Goal: Information Seeking & Learning: Check status

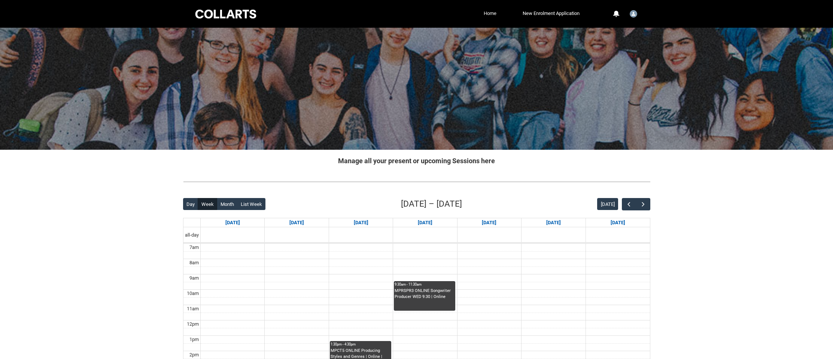
click at [493, 15] on link "Home" at bounding box center [490, 13] width 16 height 11
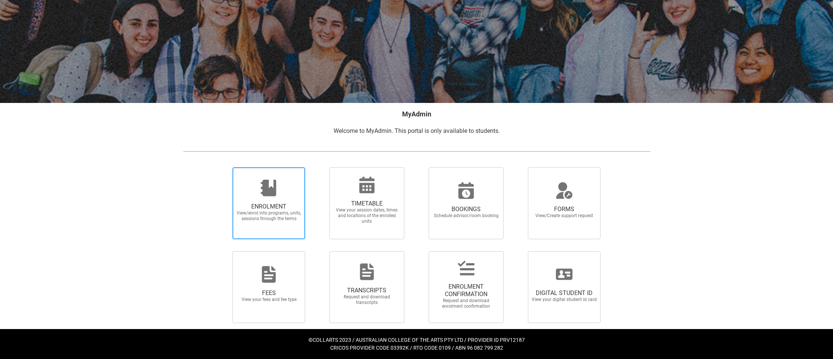
scroll to position [46, 0]
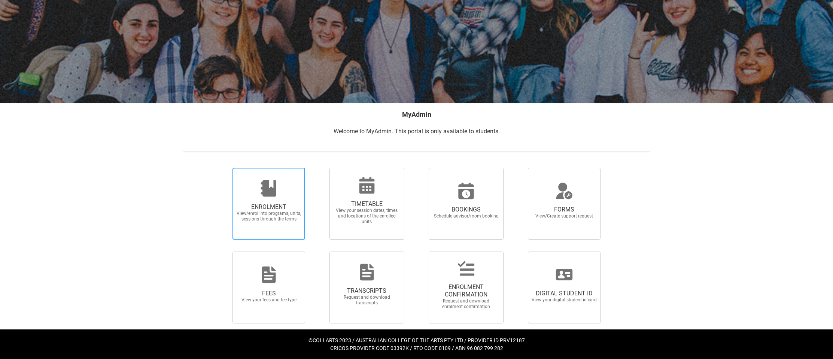
click at [271, 199] on span "ENROLMENT View/enrol into programs, units, sessions through the terms" at bounding box center [269, 212] width 72 height 31
click at [224, 168] on input "ENROLMENT View/enrol into programs, units, sessions through the terms" at bounding box center [223, 167] width 0 height 0
radio input "true"
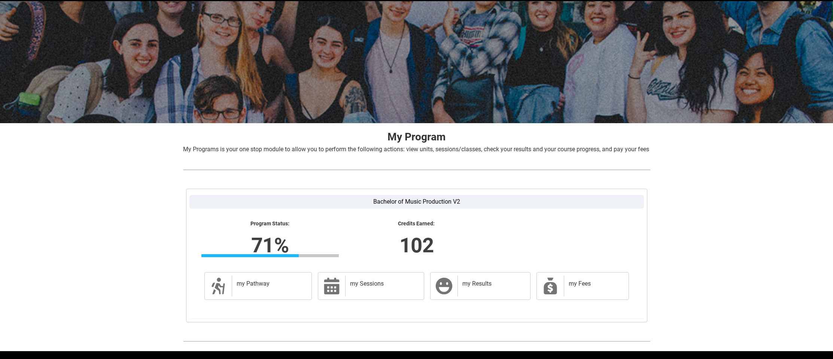
scroll to position [30, 0]
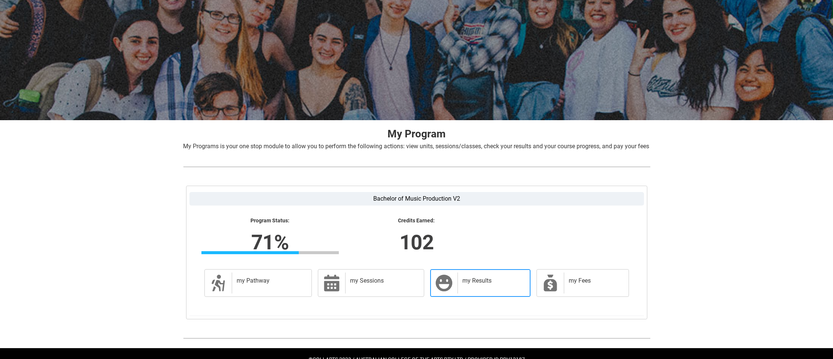
click at [492, 285] on h2 "my Results" at bounding box center [492, 280] width 60 height 7
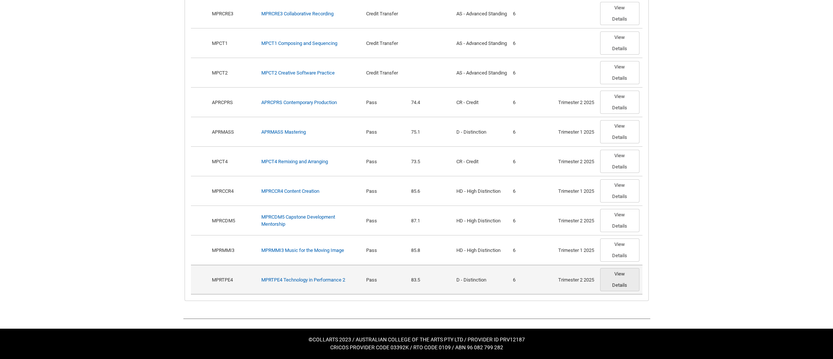
scroll to position [499, 0]
click at [628, 282] on button "View Details" at bounding box center [619, 279] width 39 height 23
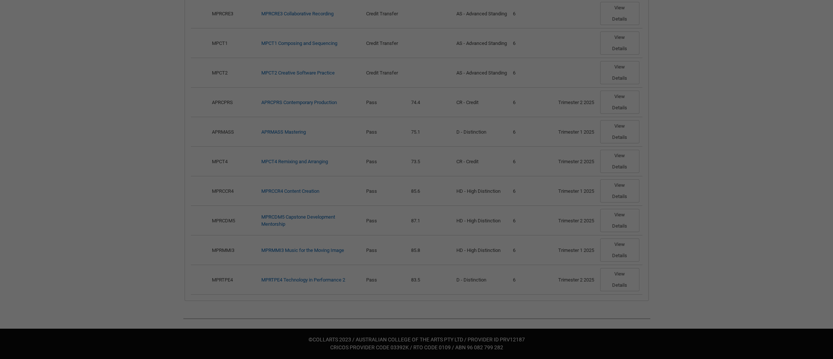
scroll to position [498, 0]
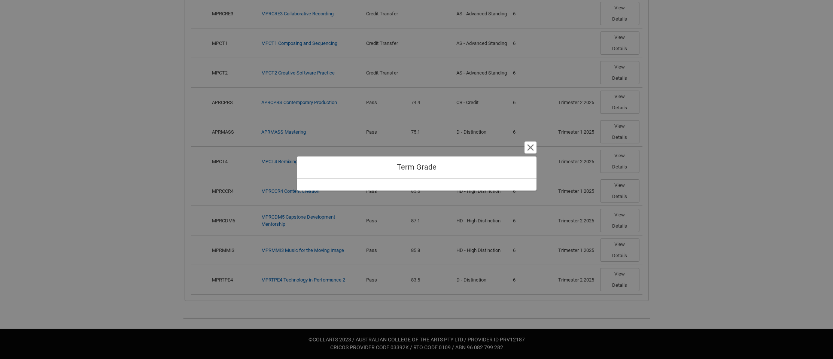
drag, startPoint x: 528, startPoint y: 145, endPoint x: 454, endPoint y: 196, distance: 90.1
click at [527, 146] on button "Cancel and close" at bounding box center [531, 148] width 12 height 12
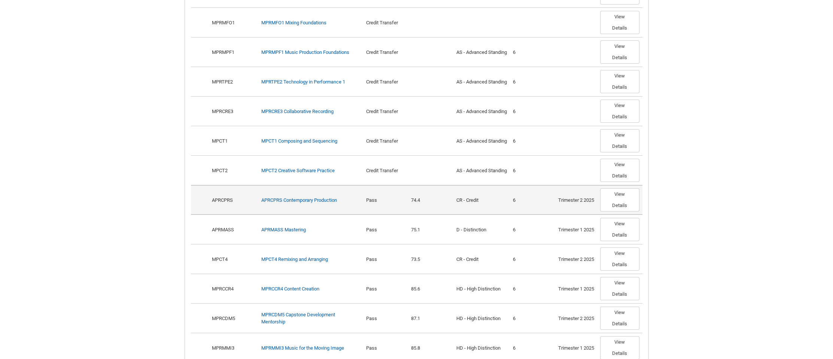
scroll to position [450, 0]
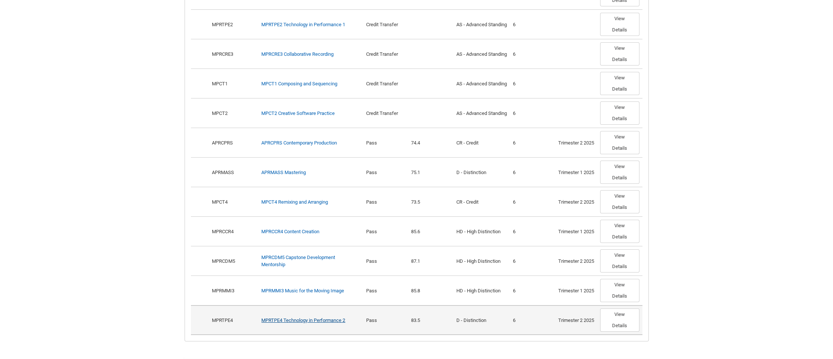
click at [316, 323] on link "MPRTPE4 Technology in Performance 2" at bounding box center [303, 321] width 84 height 6
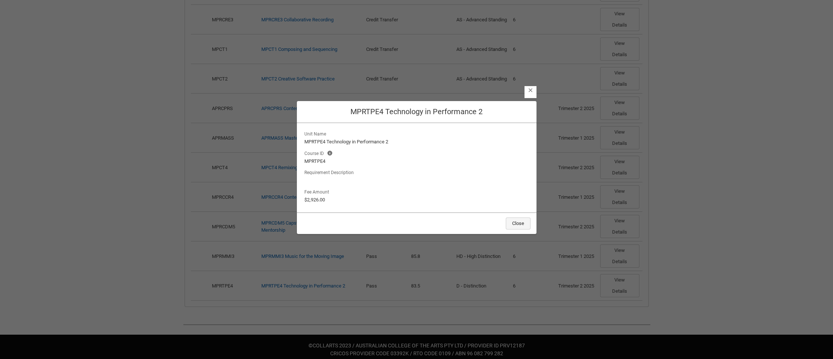
scroll to position [484, 0]
click at [511, 219] on button "Close" at bounding box center [518, 224] width 25 height 12
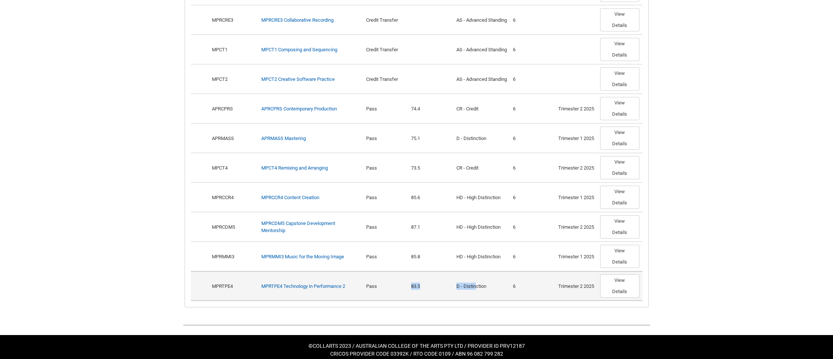
drag, startPoint x: 406, startPoint y: 295, endPoint x: 476, endPoint y: 294, distance: 69.6
click at [476, 294] on tr "Show Options MPRTPE4 Required MPRTPE4 Technology in Performance 2 Pass 83.5 D -…" at bounding box center [417, 286] width 452 height 30
click at [476, 290] on div "D - Distinction" at bounding box center [481, 286] width 51 height 7
drag, startPoint x: 406, startPoint y: 287, endPoint x: 465, endPoint y: 290, distance: 59.6
click at [465, 290] on tr "Show Options MPRTPE4 Required MPRTPE4 Technology in Performance 2 Pass 83.5 D -…" at bounding box center [417, 286] width 452 height 30
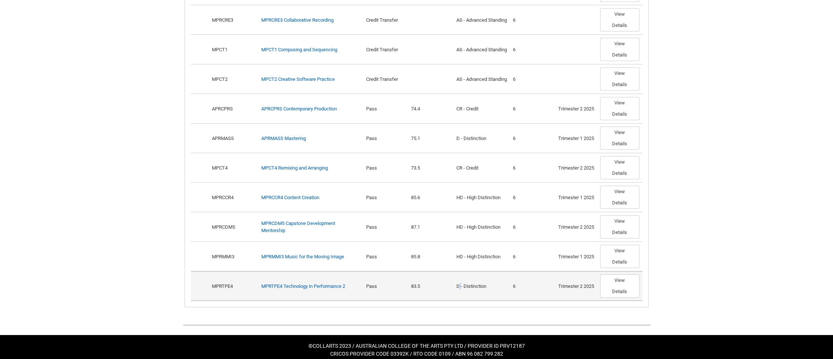
drag, startPoint x: 461, startPoint y: 292, endPoint x: 430, endPoint y: 299, distance: 31.4
click at [460, 290] on div "D - Distinction" at bounding box center [481, 286] width 51 height 7
drag, startPoint x: 430, startPoint y: 299, endPoint x: 397, endPoint y: 298, distance: 33.4
click at [397, 298] on tr "Show Options MPRTPE4 Required MPRTPE4 Technology in Performance 2 Pass 83.5 D -…" at bounding box center [417, 286] width 452 height 30
click at [397, 290] on div "Pass" at bounding box center [385, 286] width 39 height 7
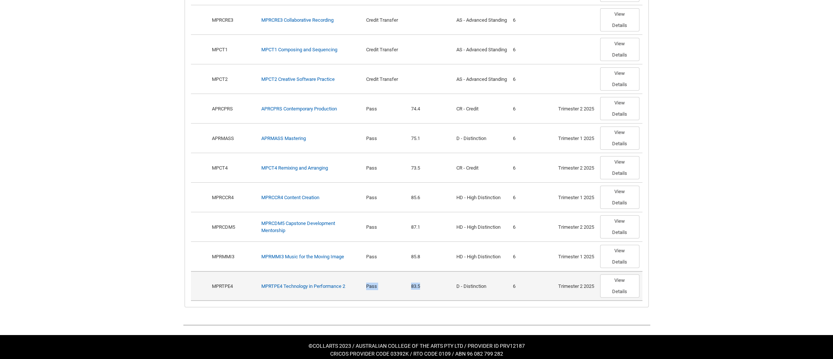
drag, startPoint x: 407, startPoint y: 287, endPoint x: 443, endPoint y: 292, distance: 36.3
click at [443, 292] on tr "Show Options MPRTPE4 Required MPRTPE4 Technology in Performance 2 Pass 83.5 D -…" at bounding box center [417, 286] width 452 height 30
drag, startPoint x: 443, startPoint y: 292, endPoint x: 430, endPoint y: 295, distance: 13.0
click at [442, 290] on div "83.5" at bounding box center [430, 286] width 39 height 7
drag, startPoint x: 413, startPoint y: 300, endPoint x: 382, endPoint y: 299, distance: 31.1
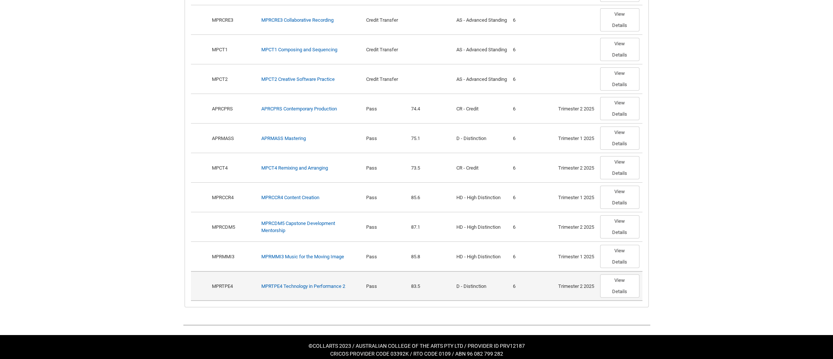
click at [413, 300] on td "83.5" at bounding box center [430, 286] width 45 height 30
drag, startPoint x: 369, startPoint y: 297, endPoint x: 395, endPoint y: 285, distance: 29.3
click at [395, 285] on td "Pass" at bounding box center [385, 286] width 45 height 30
click at [634, 293] on button "View Details" at bounding box center [619, 285] width 39 height 23
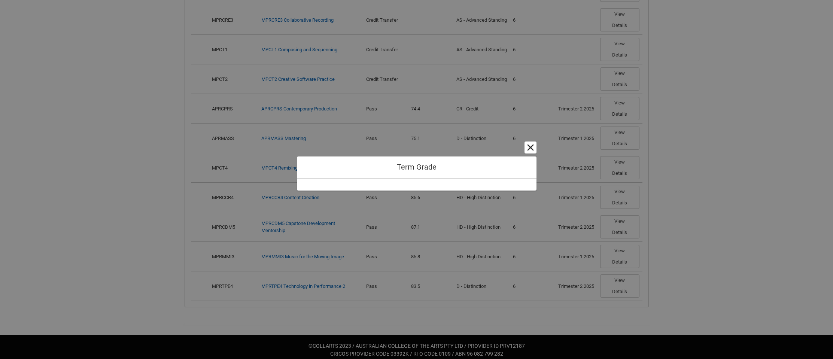
click at [533, 147] on button "Cancel and close" at bounding box center [531, 148] width 12 height 12
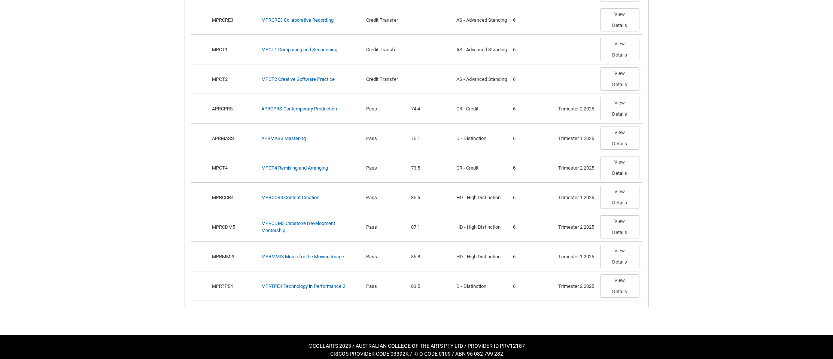
scroll to position [150, 0]
